Goal: Information Seeking & Learning: Find specific fact

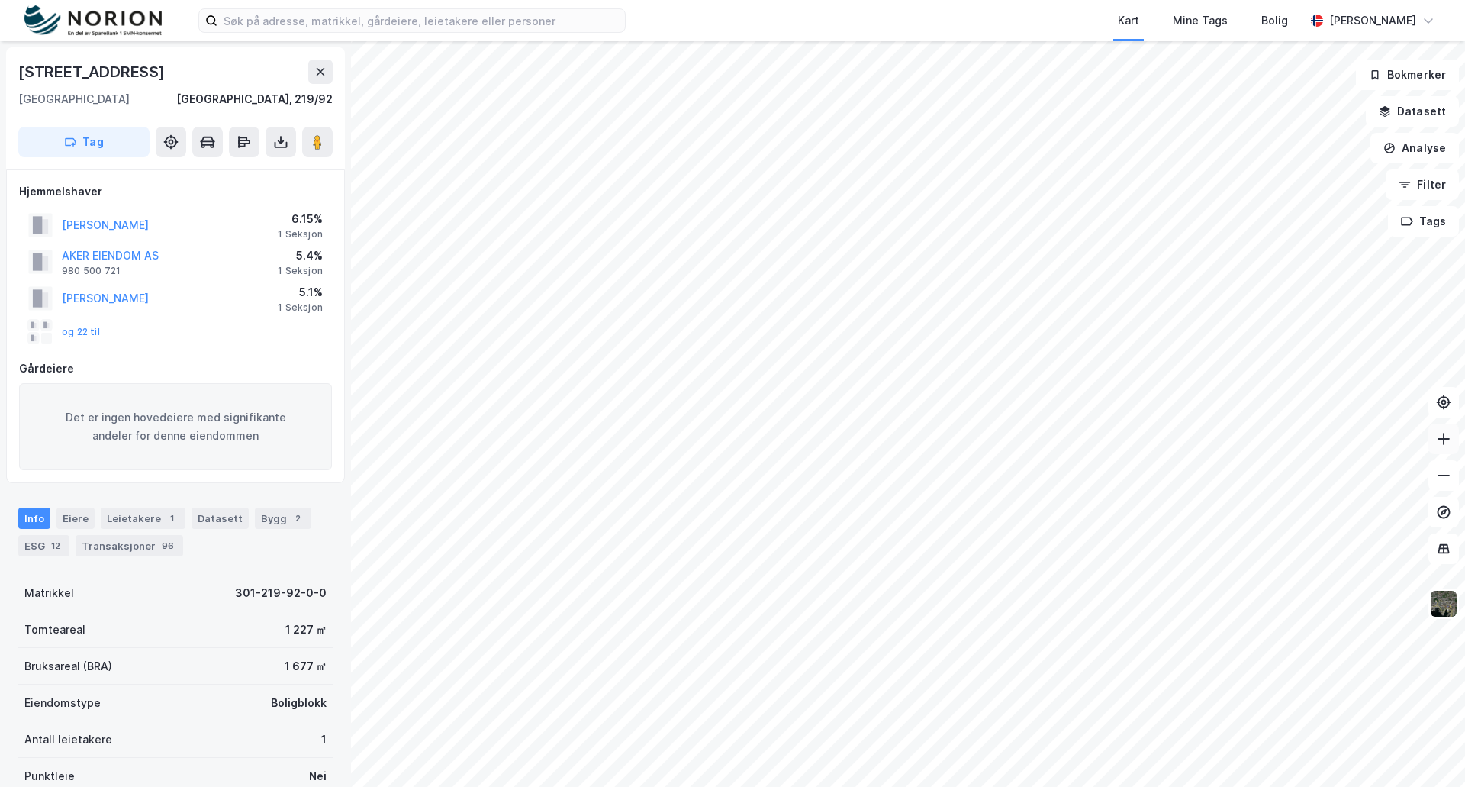
click at [1443, 437] on icon at bounding box center [1444, 439] width 2 height 12
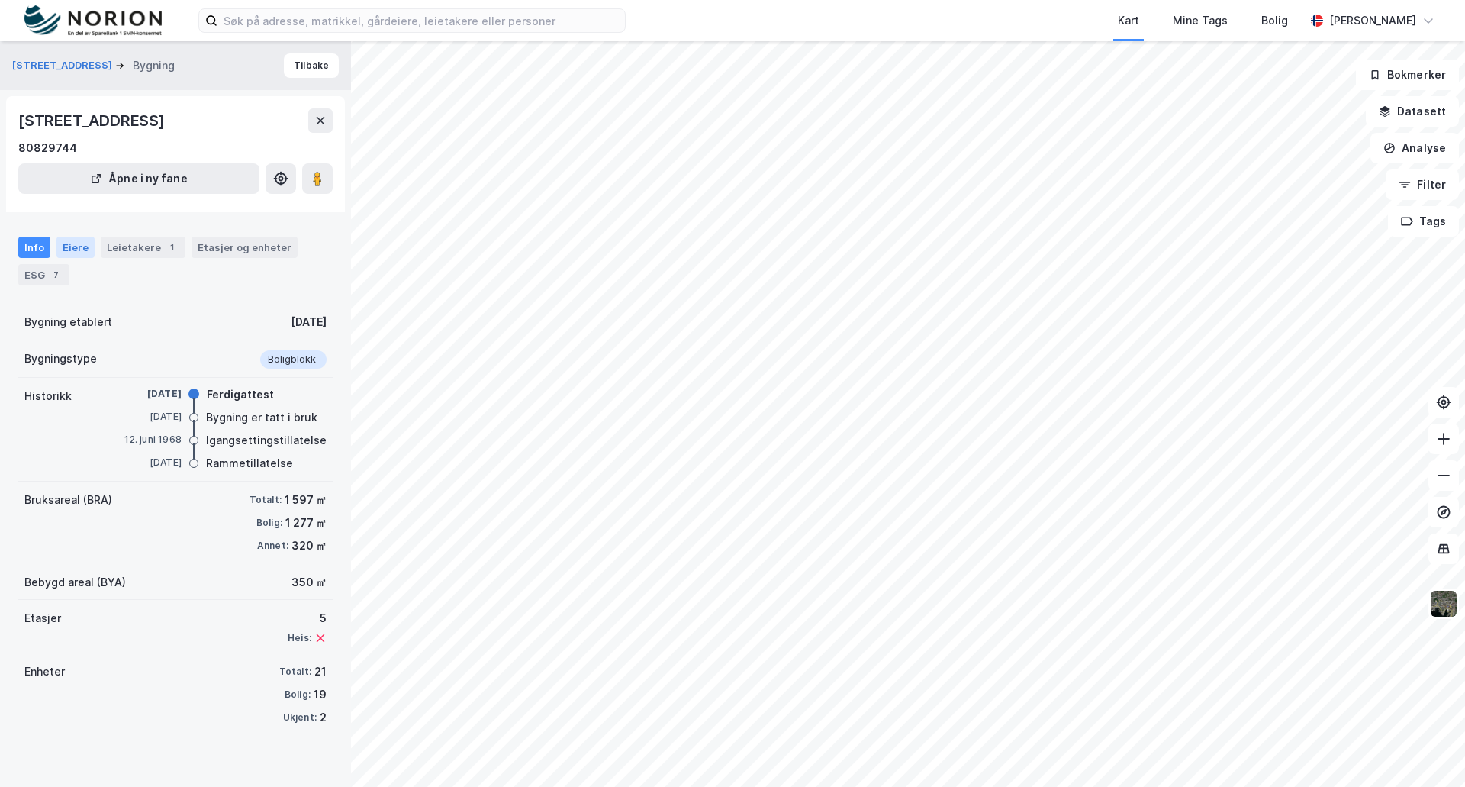
click at [75, 254] on div "Eiere" at bounding box center [75, 246] width 38 height 21
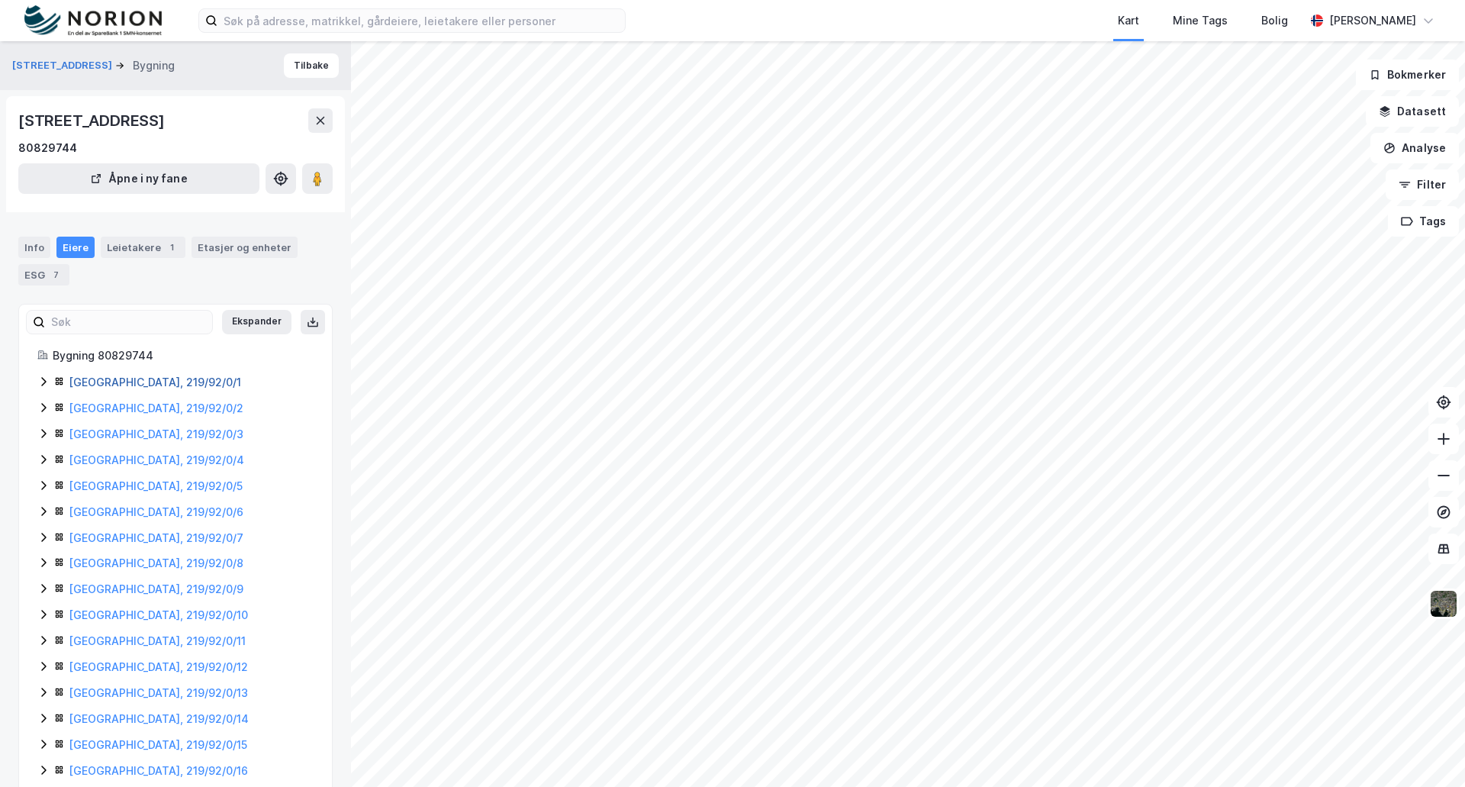
click at [105, 384] on link "[GEOGRAPHIC_DATA], 219/92/0/1" at bounding box center [155, 381] width 172 height 13
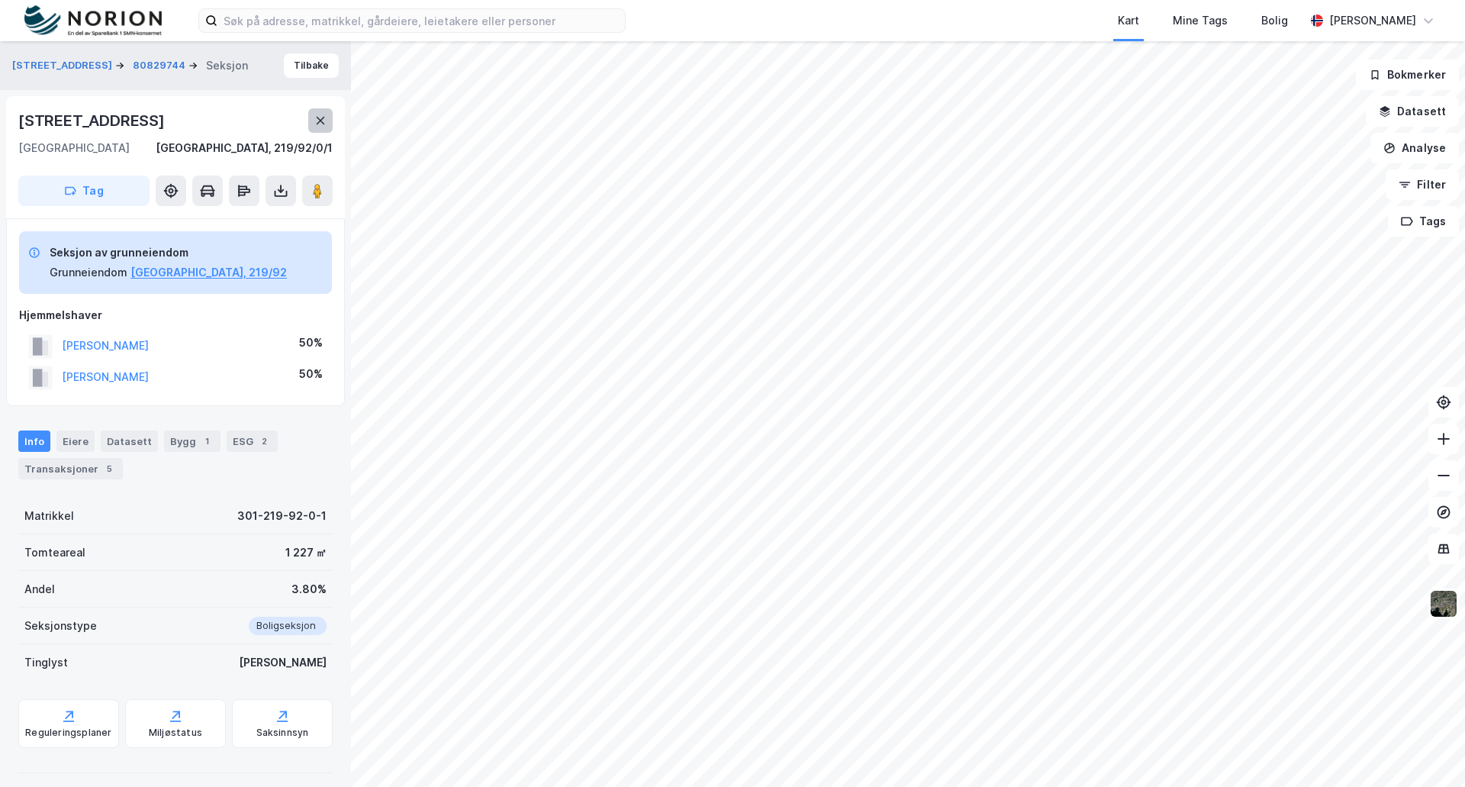
click at [321, 120] on icon at bounding box center [321, 121] width 8 height 8
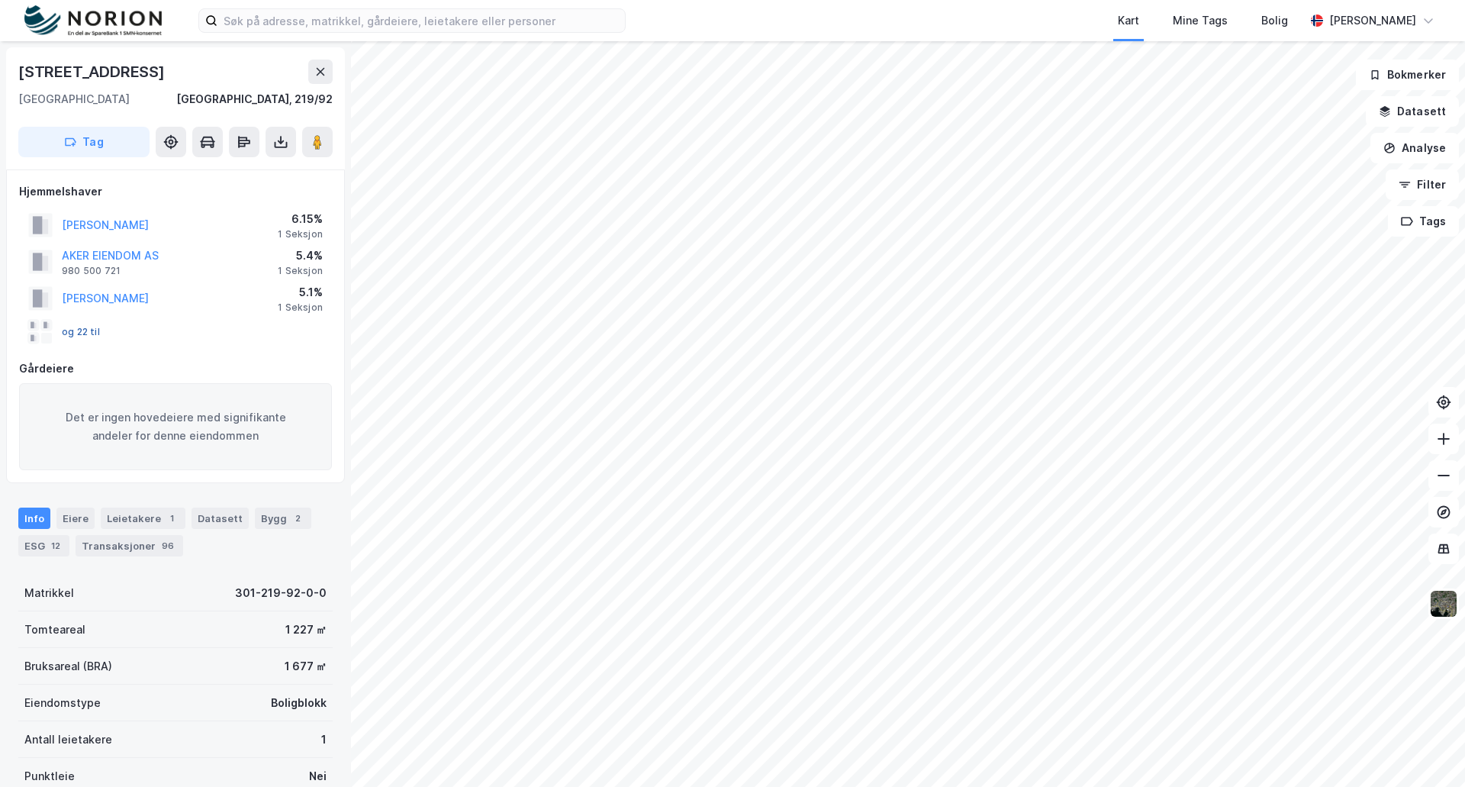
click at [0, 0] on button "og 22 til" at bounding box center [0, 0] width 0 height 0
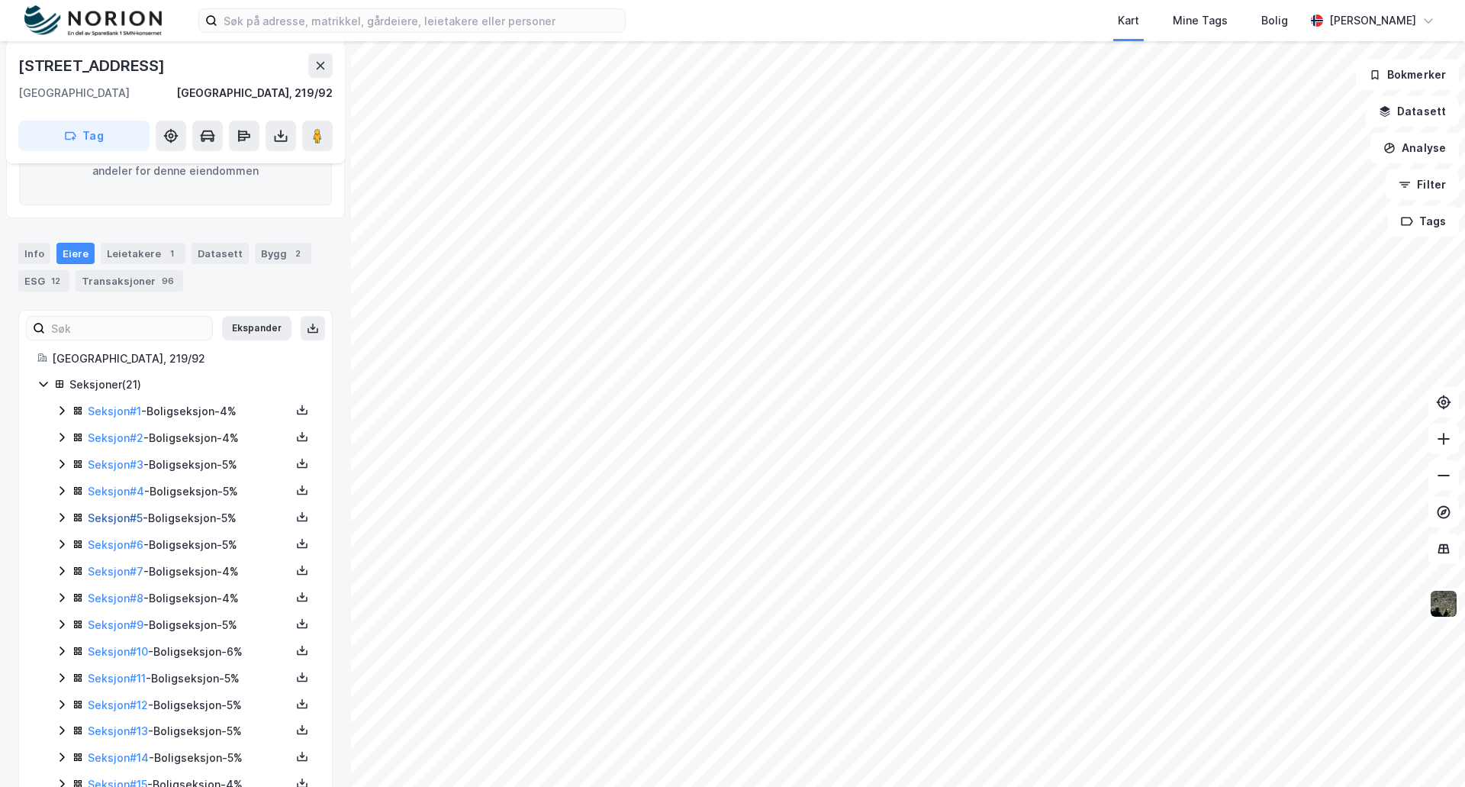
scroll to position [261, 0]
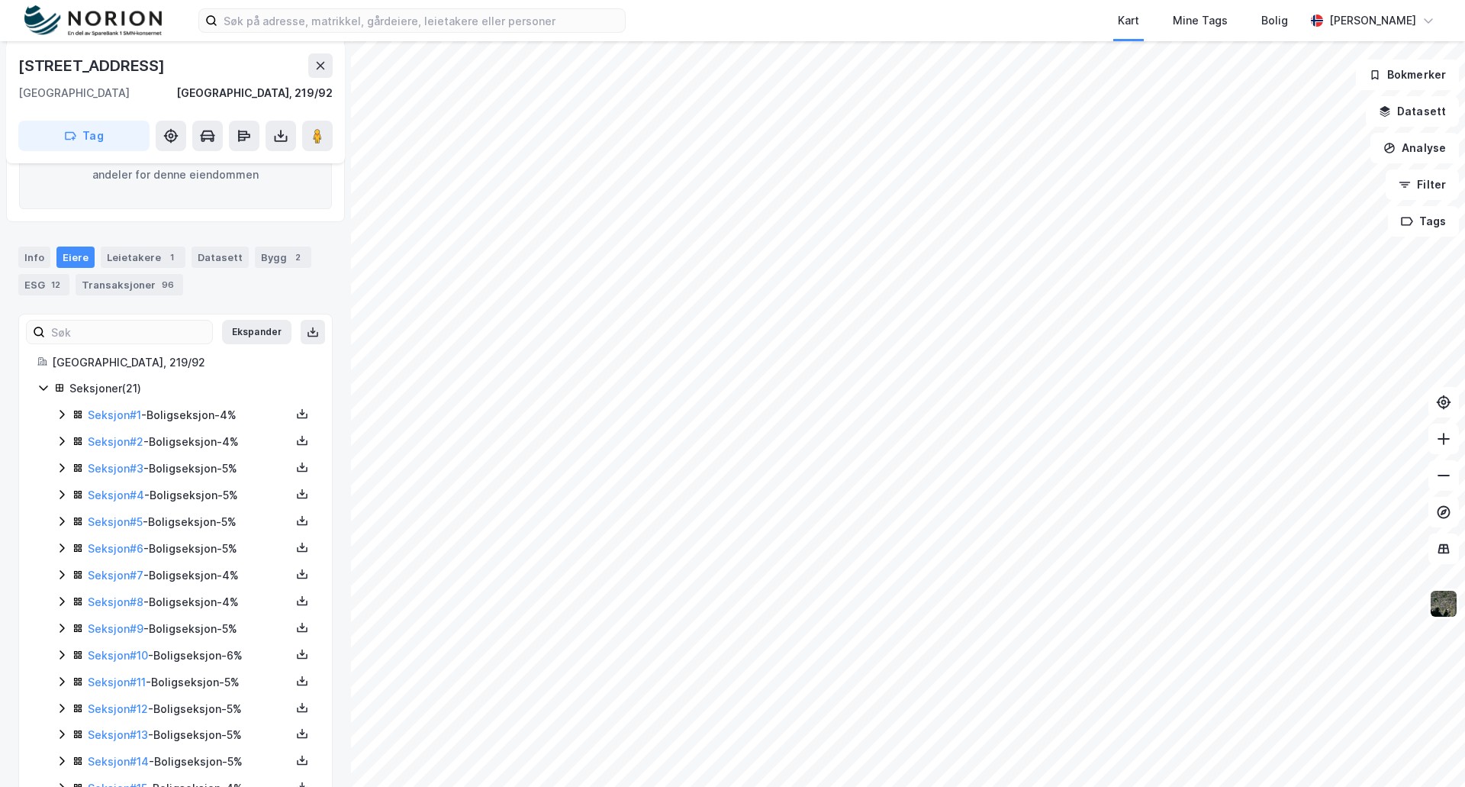
click at [63, 494] on icon at bounding box center [62, 494] width 5 height 9
click at [60, 471] on icon at bounding box center [62, 467] width 5 height 9
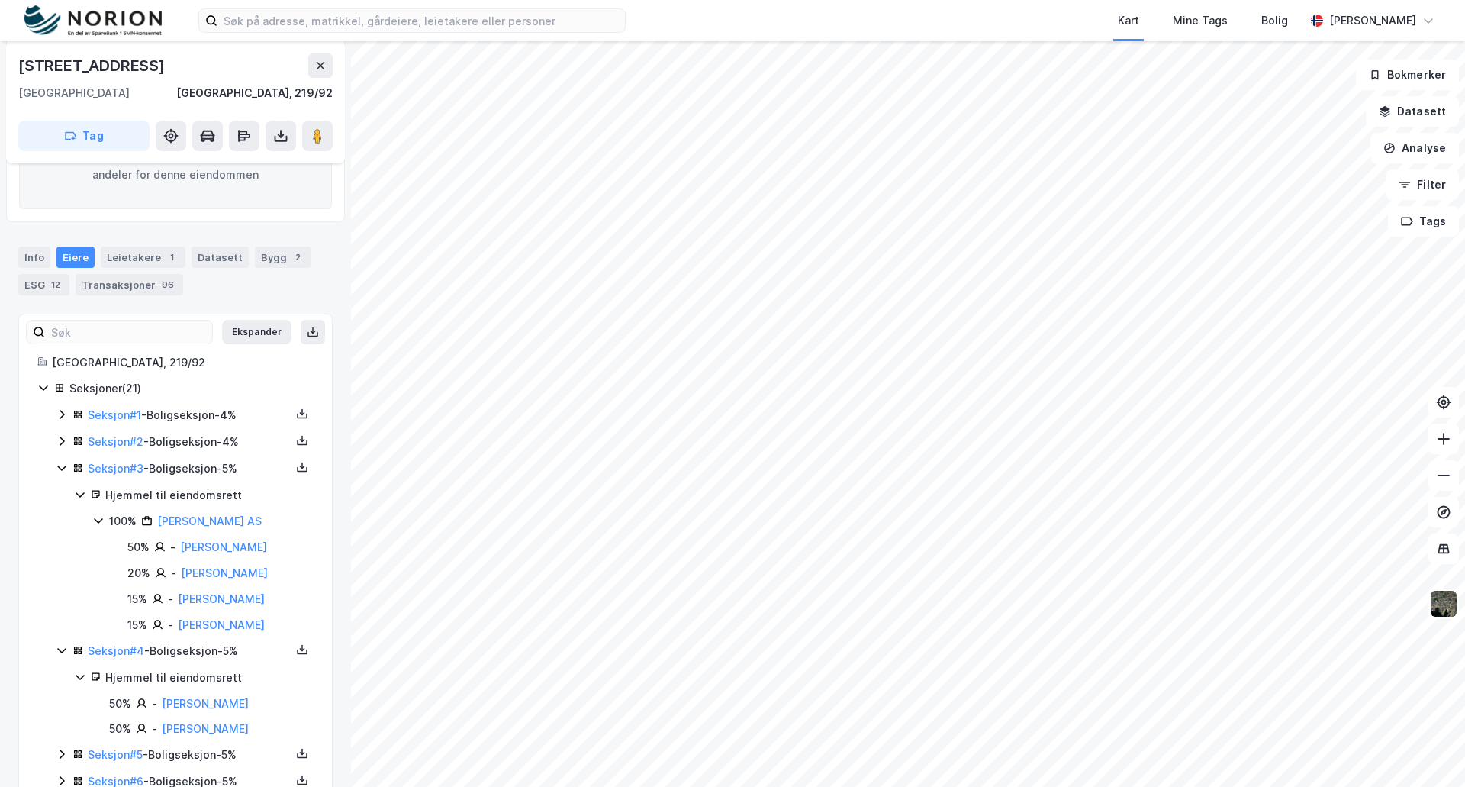
click at [58, 439] on icon at bounding box center [62, 441] width 12 height 12
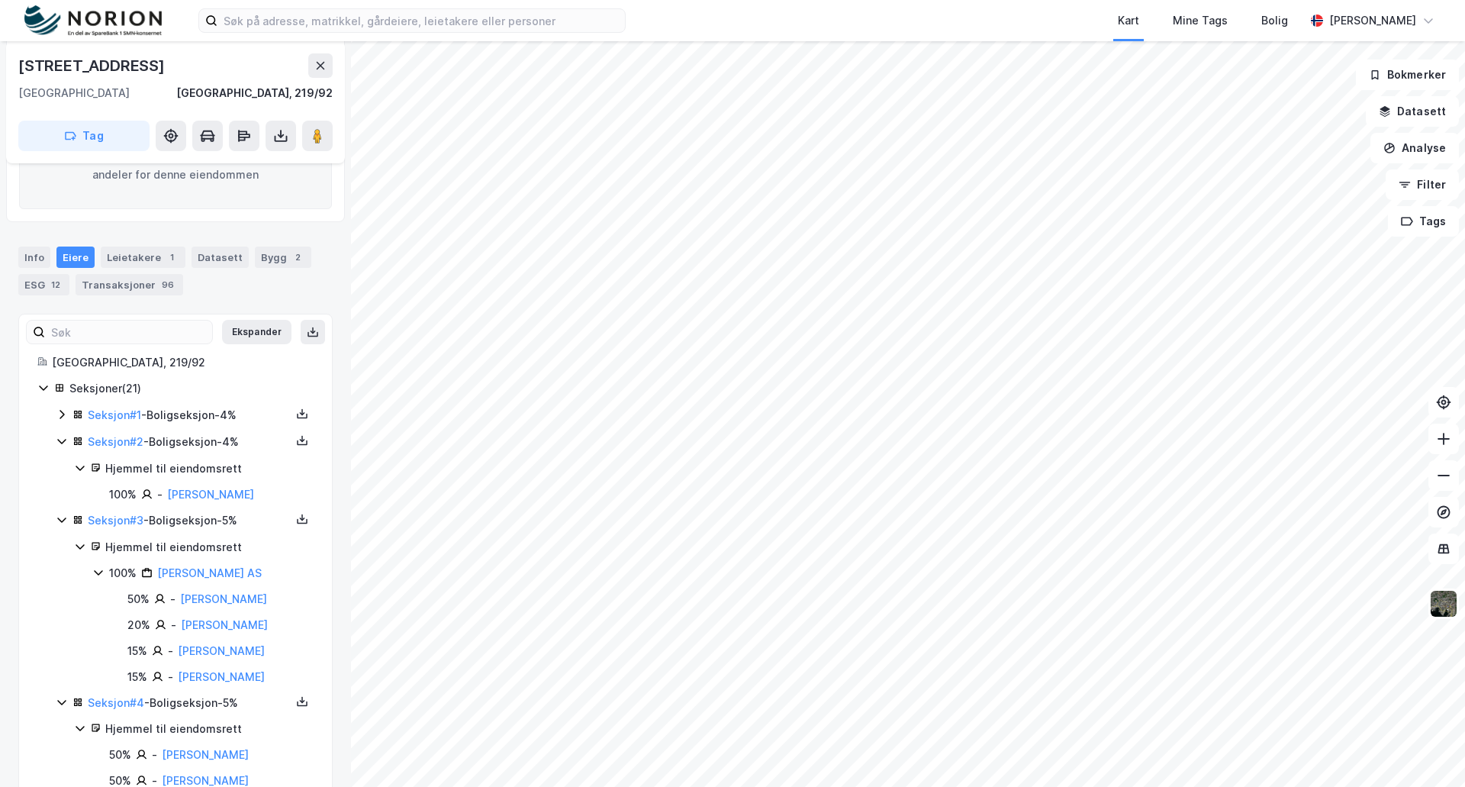
click at [62, 414] on icon at bounding box center [62, 414] width 12 height 12
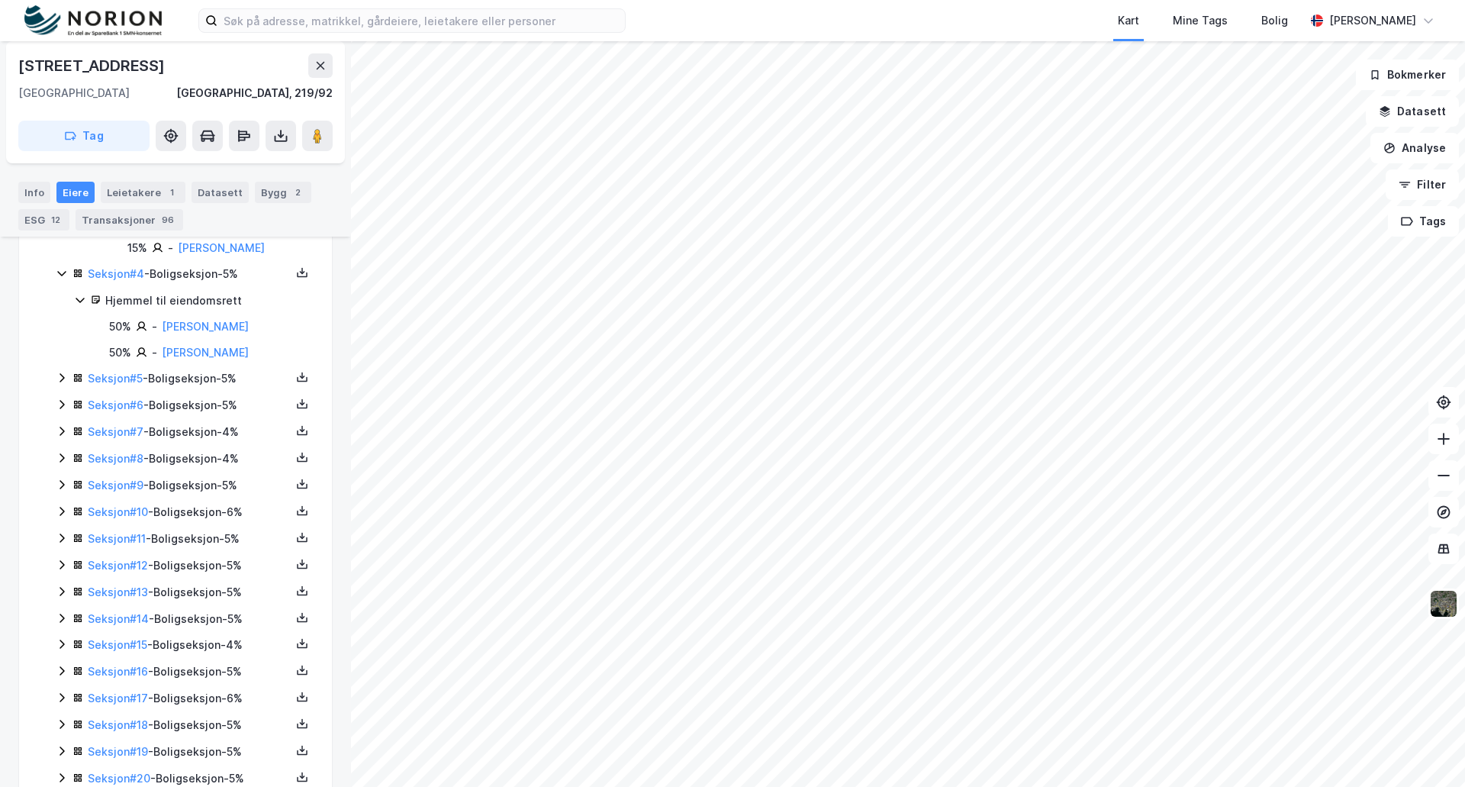
scroll to position [767, 0]
click at [61, 372] on icon at bounding box center [62, 377] width 12 height 12
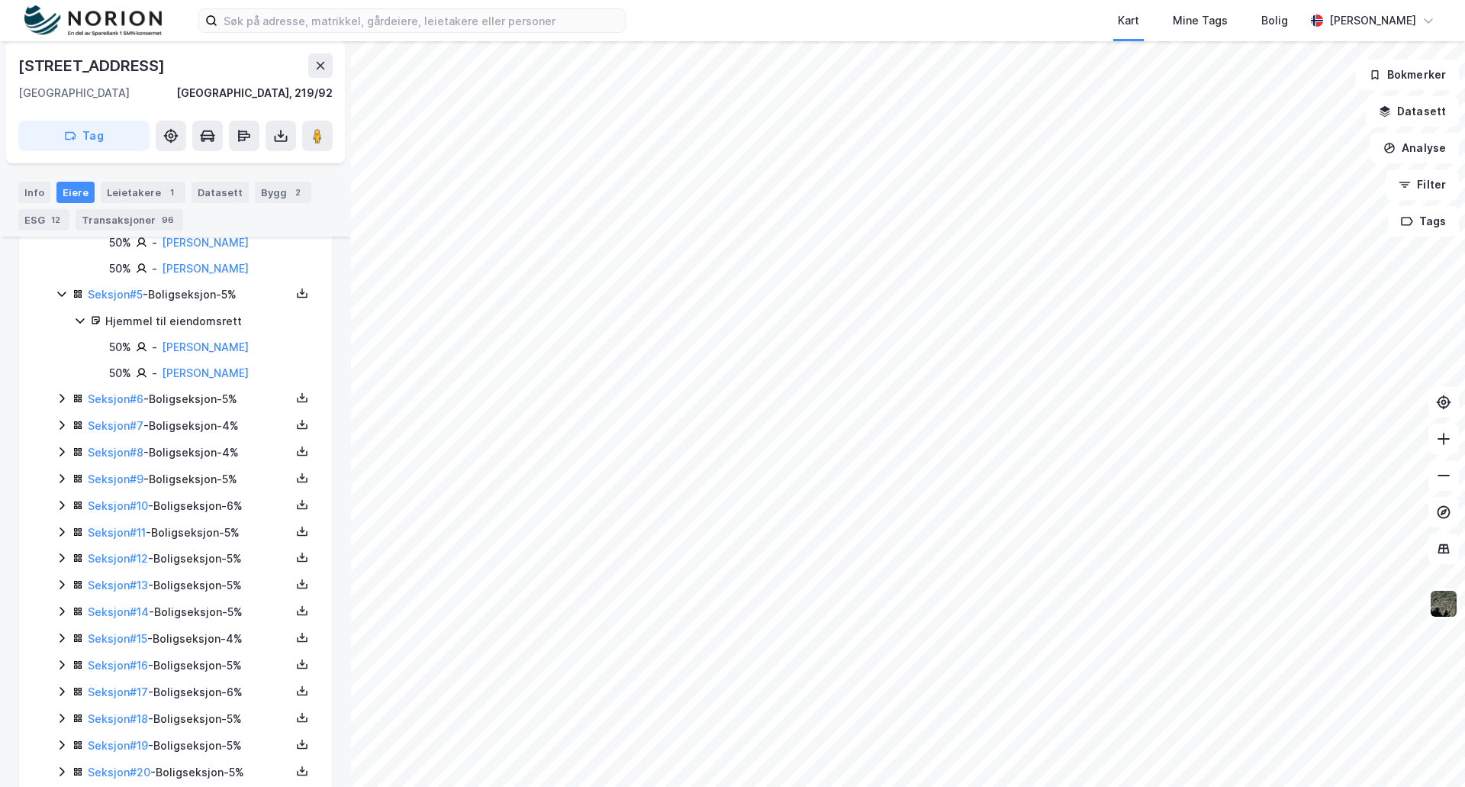
scroll to position [853, 0]
click at [62, 396] on icon at bounding box center [62, 396] width 12 height 12
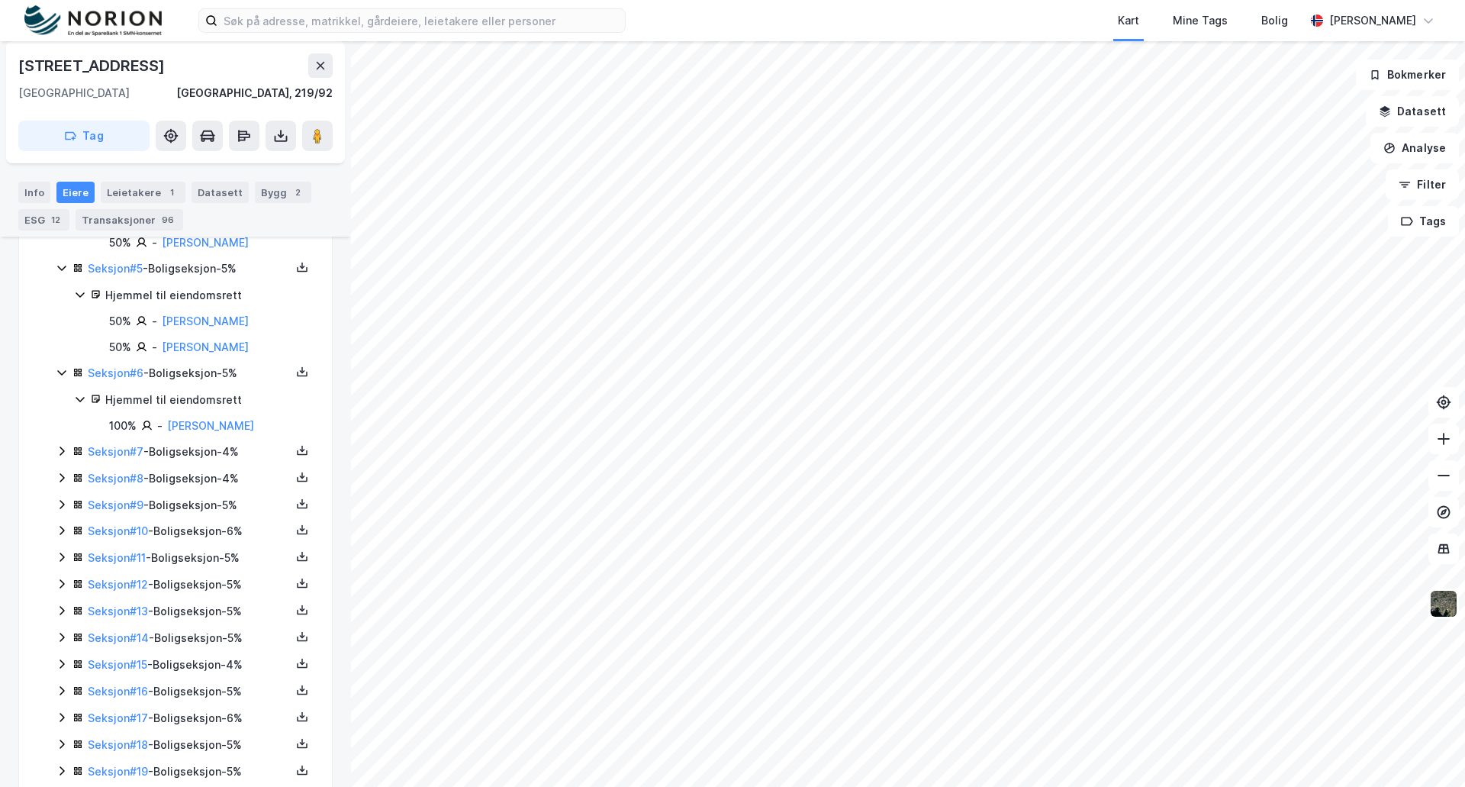
scroll to position [877, 0]
click at [60, 448] on icon at bounding box center [62, 450] width 12 height 12
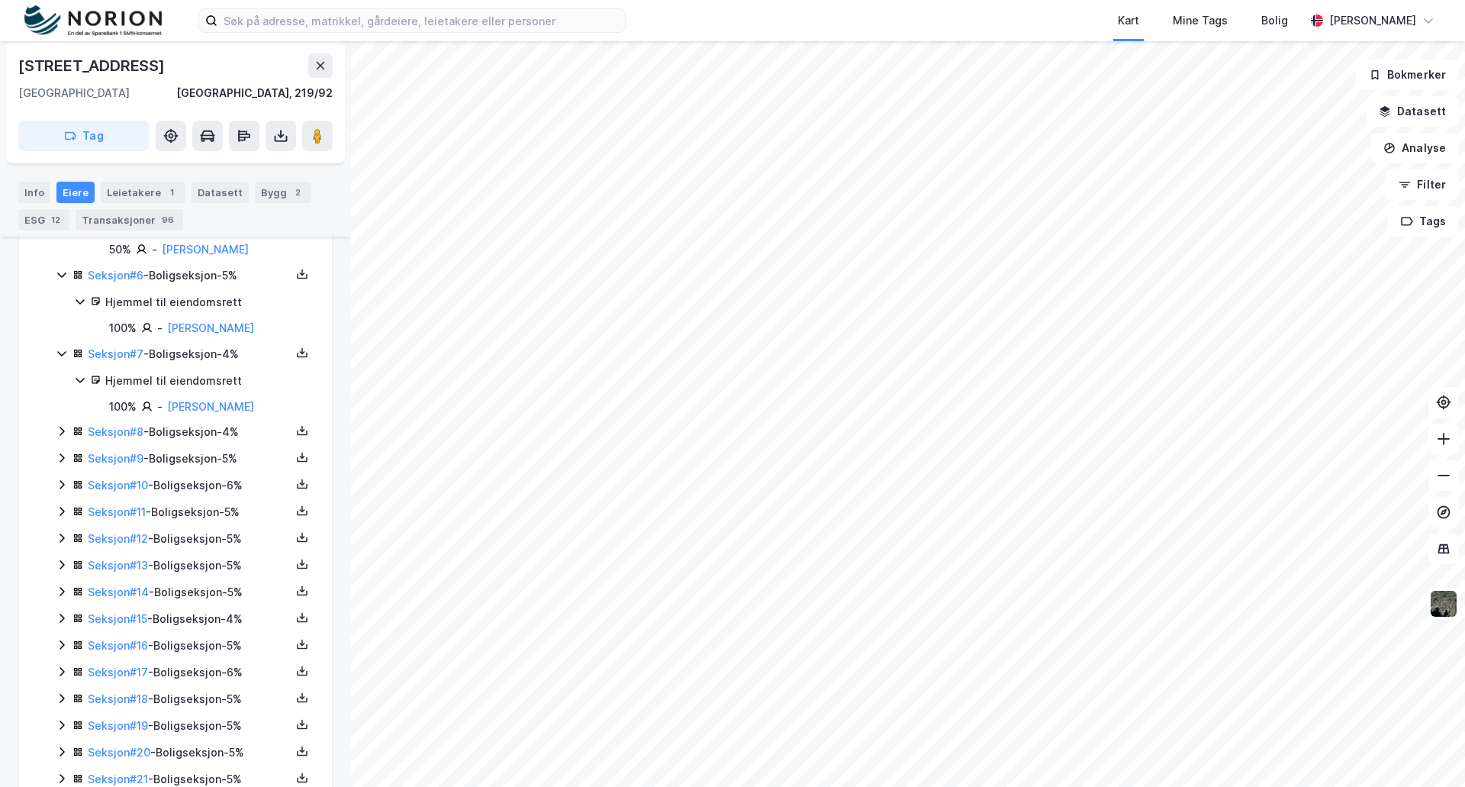
scroll to position [978, 0]
click at [62, 428] on icon at bounding box center [62, 427] width 12 height 12
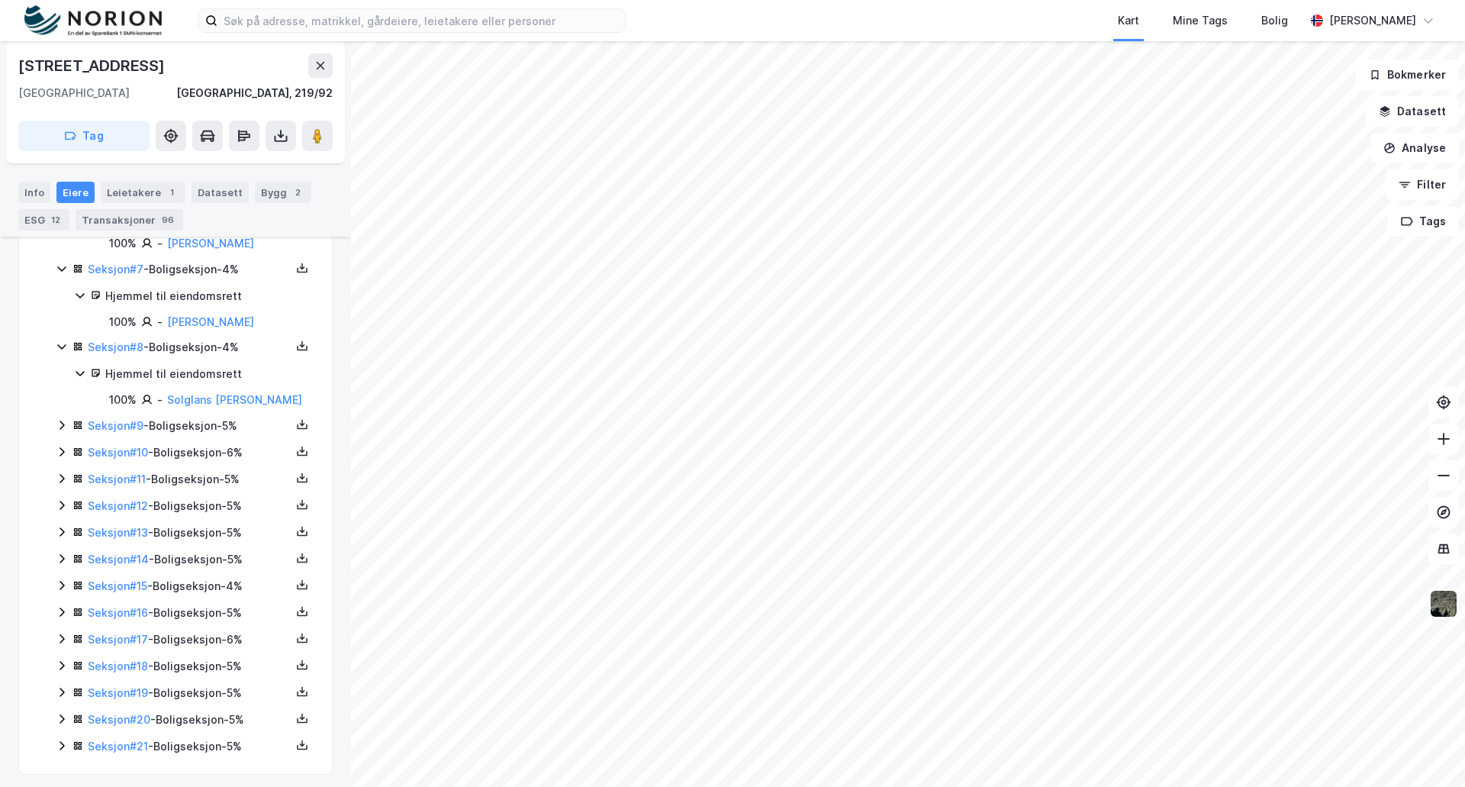
scroll to position [1060, 0]
click at [58, 430] on icon at bounding box center [62, 424] width 12 height 12
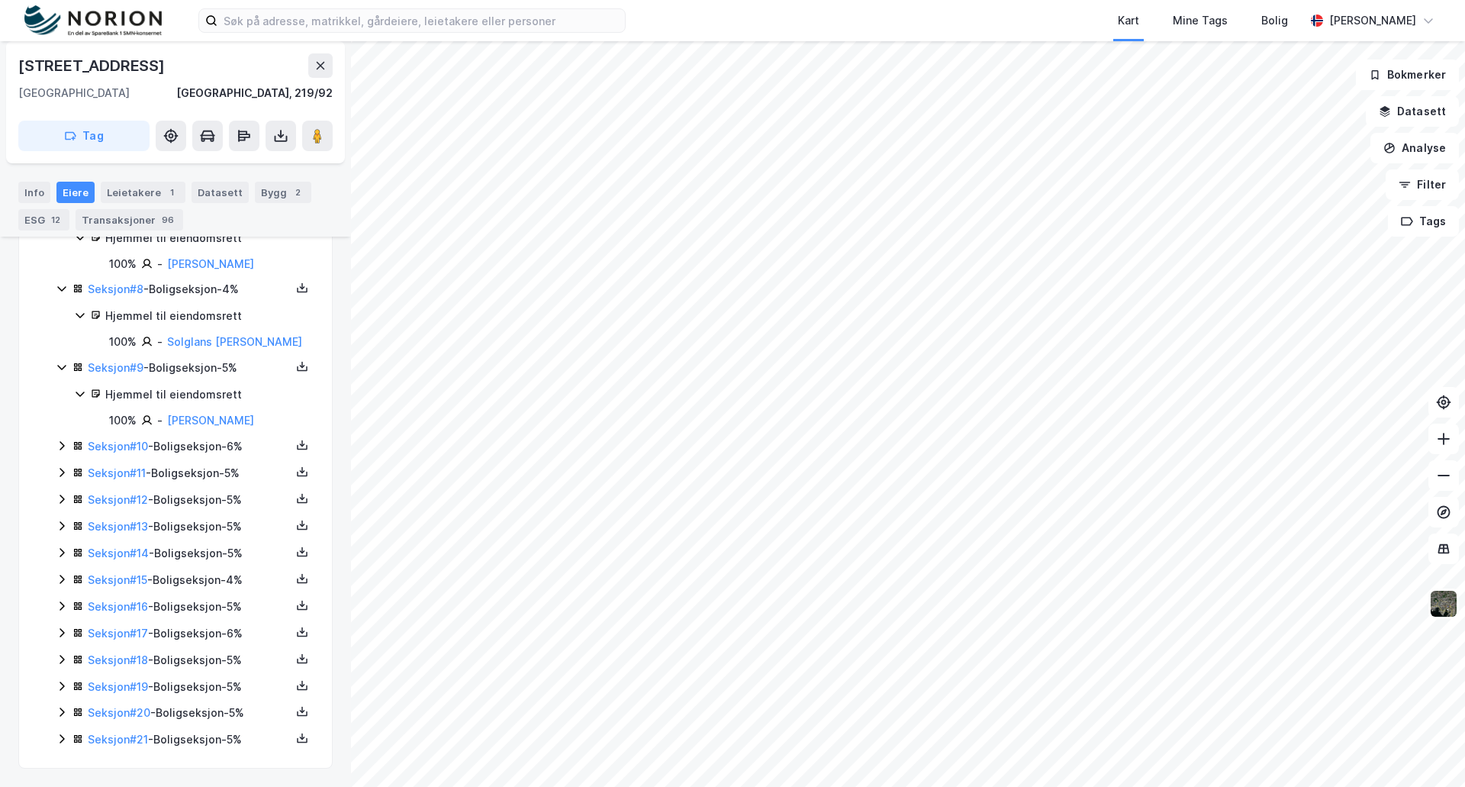
click at [59, 444] on icon at bounding box center [62, 445] width 12 height 12
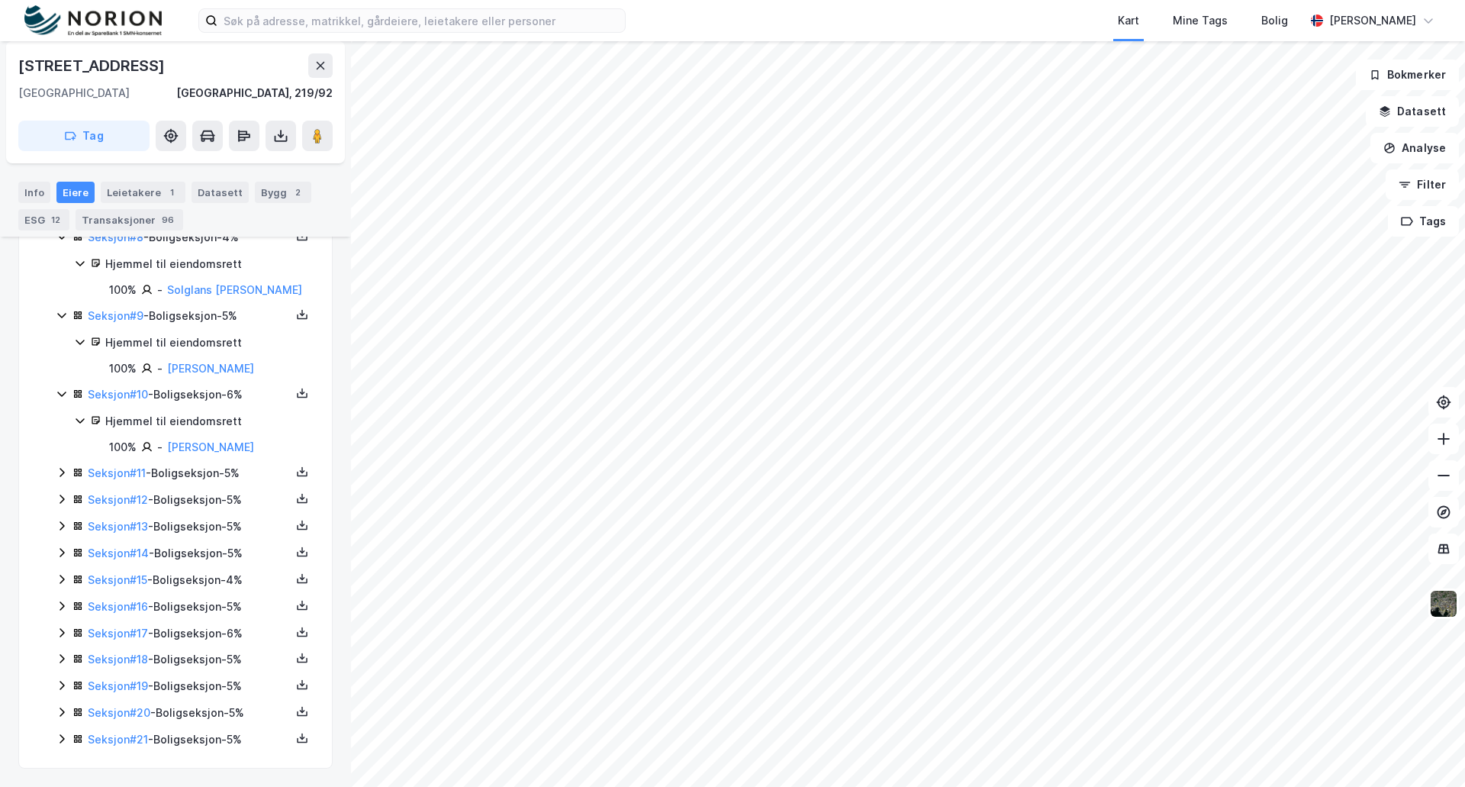
scroll to position [1187, 0]
click at [63, 471] on icon at bounding box center [62, 472] width 5 height 9
